Goal: Check status: Check status

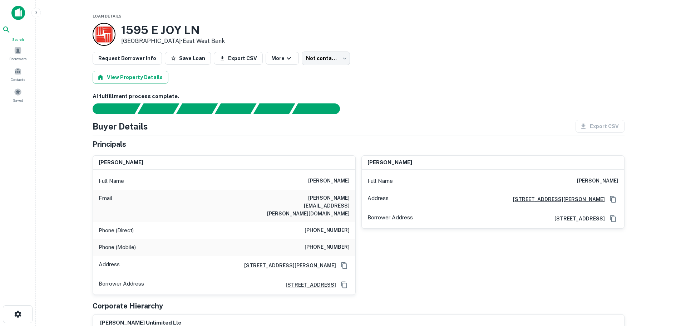
click at [9, 33] on icon at bounding box center [6, 29] width 6 height 6
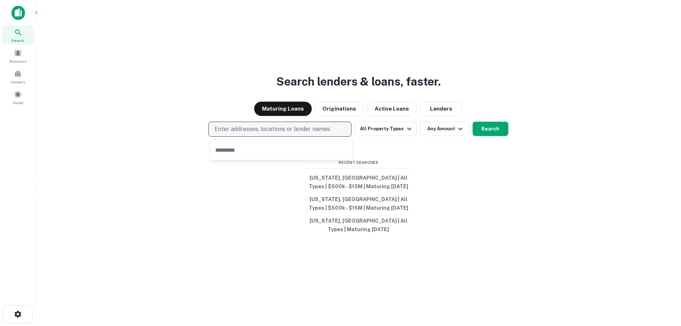
type input "**********"
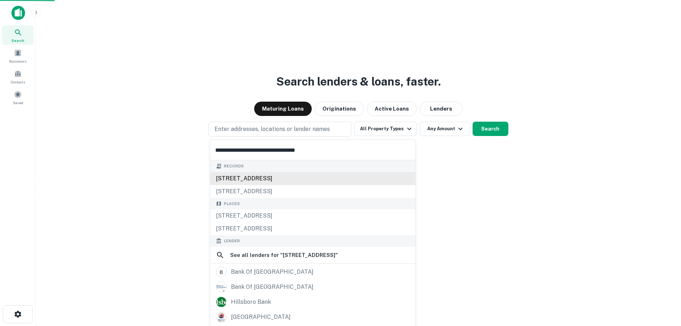
click at [246, 180] on div "1299 ne 25th ave, hillsboro, or, 97124" at bounding box center [312, 178] width 205 height 13
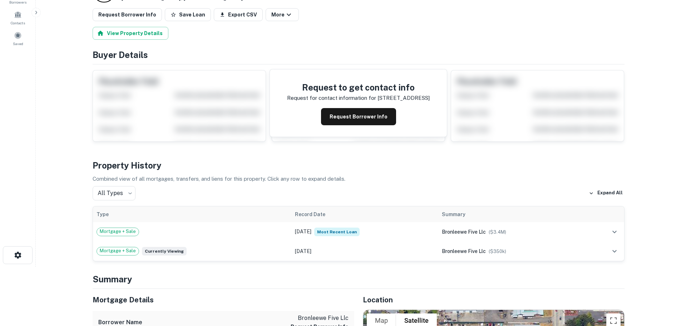
scroll to position [72, 0]
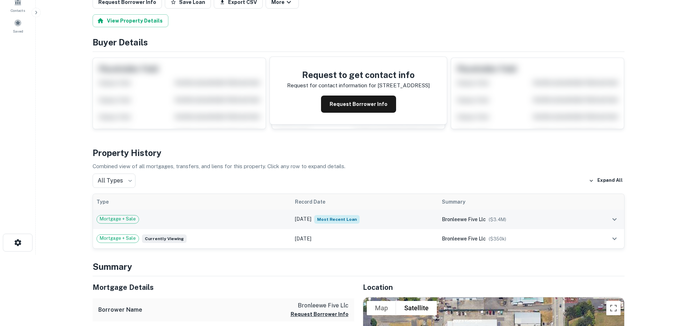
click at [617, 219] on icon "expand row" at bounding box center [614, 219] width 9 height 9
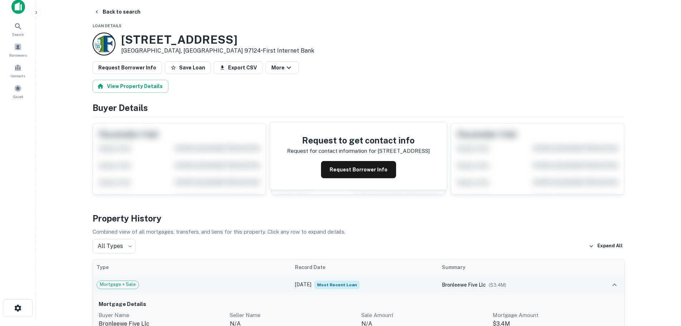
scroll to position [0, 0]
